Goal: Navigation & Orientation: Find specific page/section

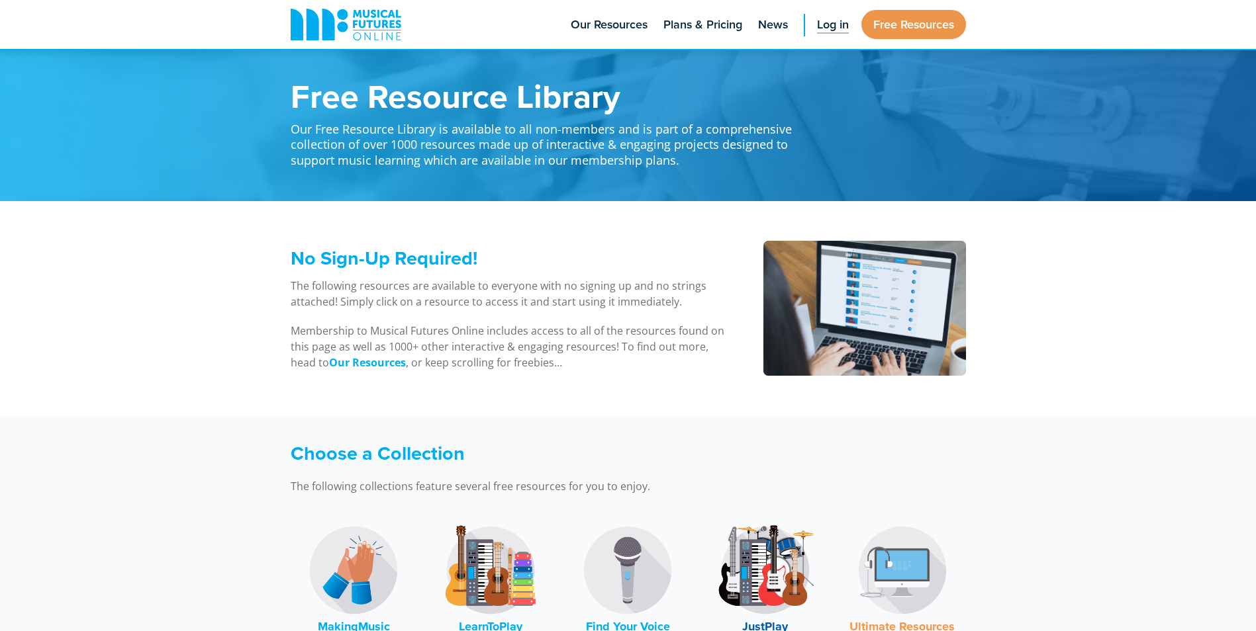
click at [820, 25] on span "Log in" at bounding box center [833, 25] width 32 height 18
click at [490, 565] on img at bounding box center [490, 570] width 99 height 99
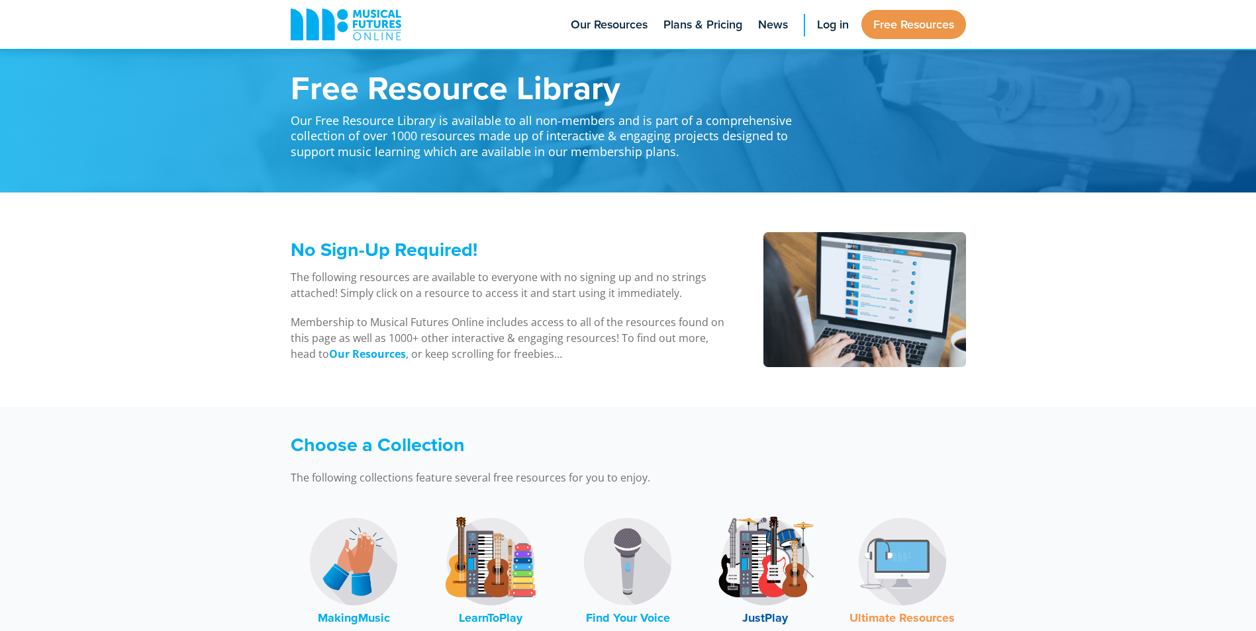
scroll to position [75, 0]
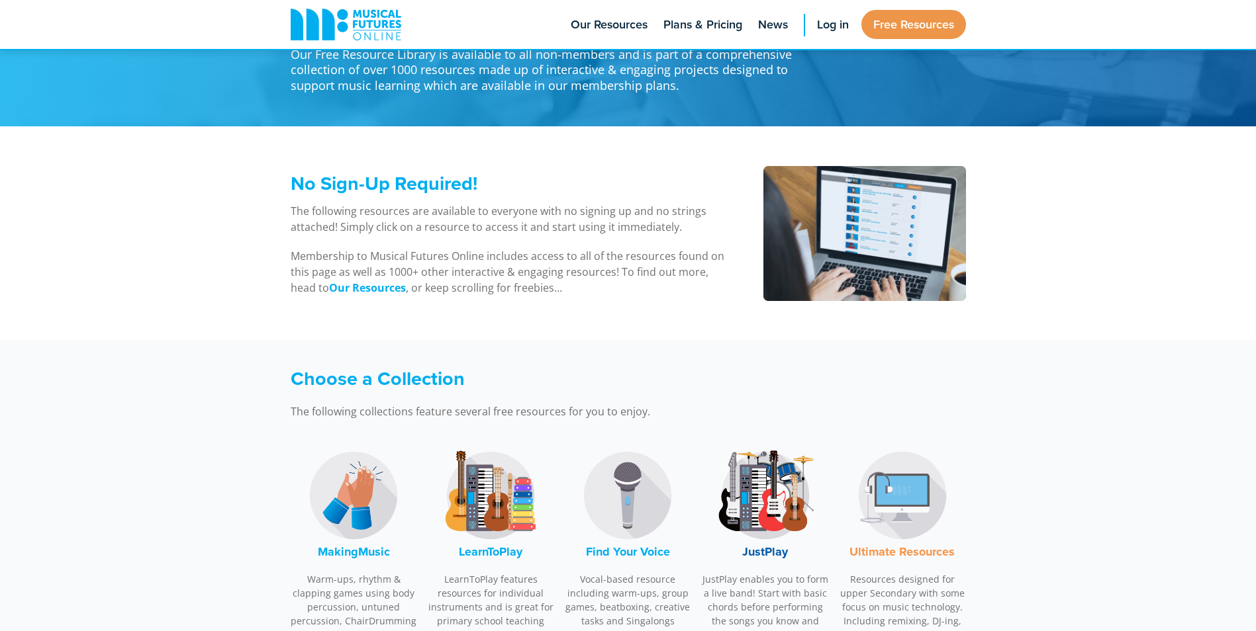
click at [782, 517] on img at bounding box center [765, 495] width 99 height 99
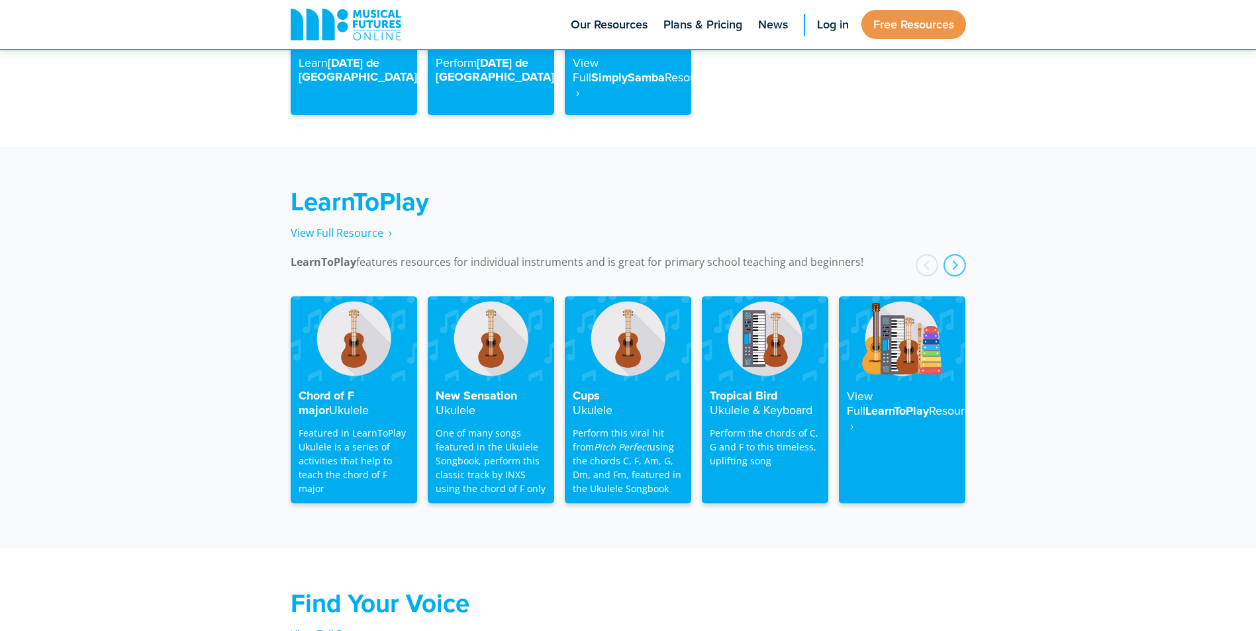
scroll to position [1678, 0]
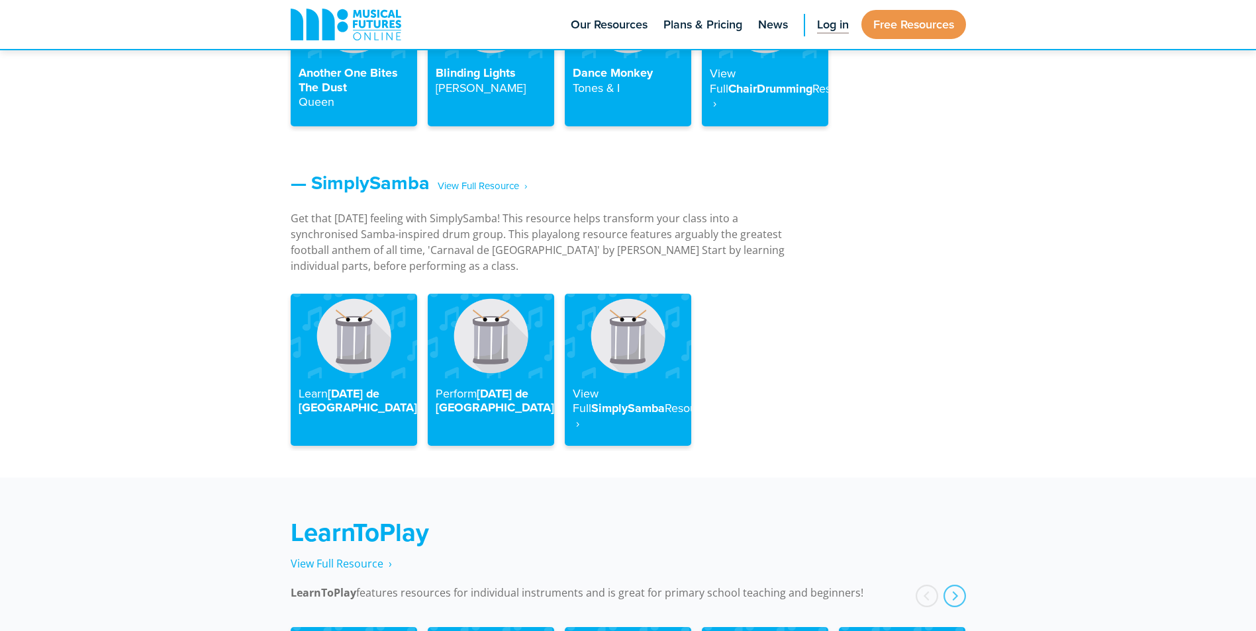
click at [822, 29] on span "Log in" at bounding box center [833, 25] width 32 height 18
